Goal: Go to known website: Access a specific website the user already knows

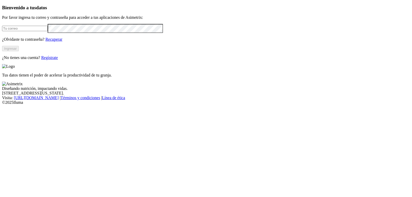
type input "[EMAIL_ADDRESS][DOMAIN_NAME]"
click at [19, 51] on button "Ingresar" at bounding box center [10, 48] width 17 height 5
